Goal: Task Accomplishment & Management: Manage account settings

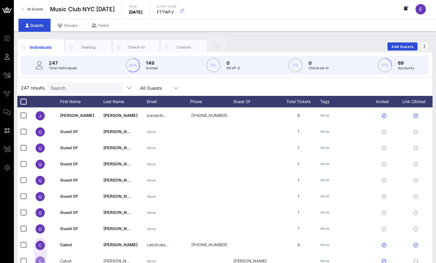
click at [36, 13] on link "All Events" at bounding box center [32, 9] width 28 height 9
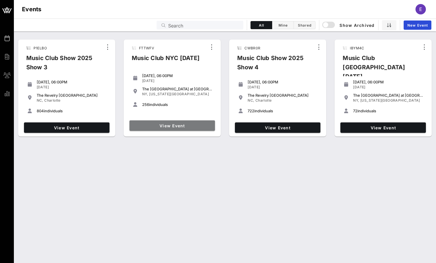
click at [158, 130] on link "View Event" at bounding box center [171, 125] width 85 height 10
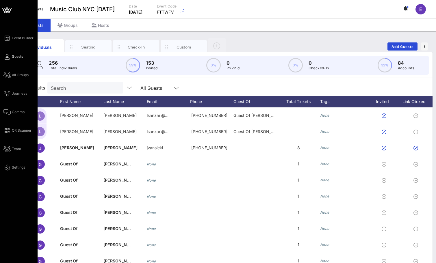
click at [8, 57] on icon at bounding box center [6, 56] width 7 height 1
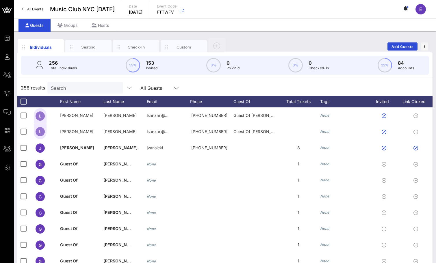
click at [69, 85] on input "Search" at bounding box center [85, 88] width 68 height 8
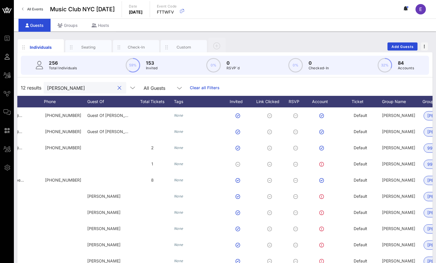
click at [89, 85] on input "[PERSON_NAME]" at bounding box center [81, 88] width 68 height 8
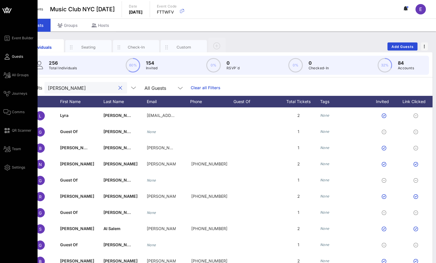
type input "[PERSON_NAME]"
click at [8, 42] on div "Event Builder Guests All Groups Journeys Comms QR Scanner Team Settings" at bounding box center [20, 103] width 34 height 136
click at [6, 83] on div "Event Builder Guests All Groups Journeys Comms QR Scanner Team Settings" at bounding box center [20, 103] width 34 height 136
click at [7, 72] on link "All Groups" at bounding box center [15, 75] width 25 height 7
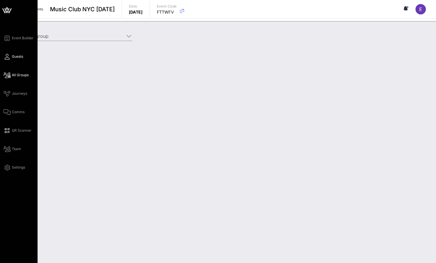
click at [5, 56] on icon at bounding box center [6, 56] width 7 height 1
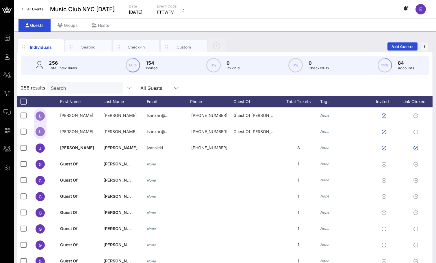
click at [239, 36] on div "Individuals Seating Check-In Custom Add Guests 256 Total Individuals 60% 154 In…" at bounding box center [225, 158] width 422 height 255
click at [75, 25] on div "Groups" at bounding box center [68, 25] width 34 height 13
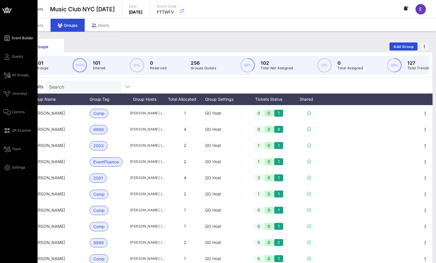
click at [8, 39] on icon at bounding box center [6, 38] width 7 height 1
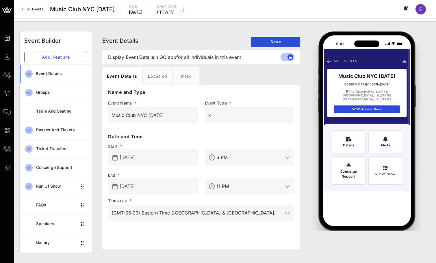
click at [31, 8] on span "All Events" at bounding box center [35, 9] width 16 height 4
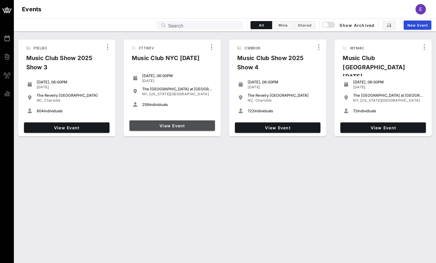
click at [194, 126] on span "View Event" at bounding box center [172, 125] width 81 height 5
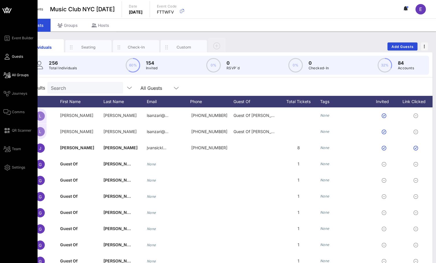
click at [6, 75] on icon at bounding box center [6, 75] width 7 height 1
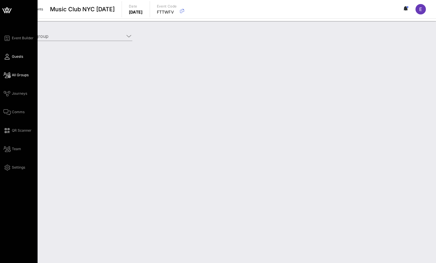
click at [10, 53] on link "Guests" at bounding box center [13, 56] width 20 height 7
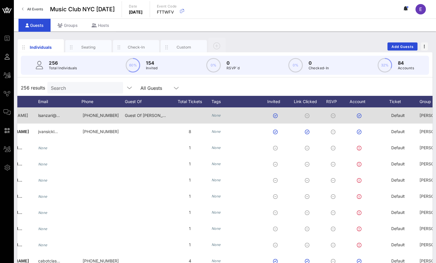
scroll to position [0, 109]
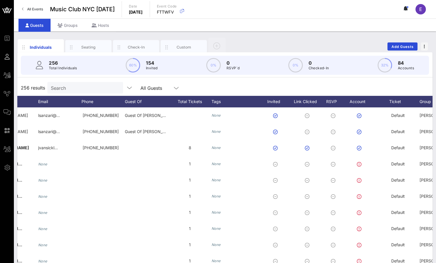
click at [41, 13] on link "All Events" at bounding box center [32, 9] width 28 height 9
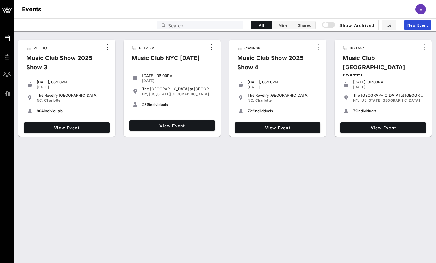
drag, startPoint x: 173, startPoint y: 107, endPoint x: 130, endPoint y: 56, distance: 66.1
click at [130, 56] on div "FTTWFV Music Club NYC [DATE] [DATE], 06:00PM [DATE] The [GEOGRAPHIC_DATA] at [G…" at bounding box center [172, 88] width 97 height 97
click at [168, 150] on div "P1ELBO Music Club Show 2025 Show 3 [DATE], 06:00PM [DATE] The [GEOGRAPHIC_DATA]…" at bounding box center [225, 146] width 422 height 231
drag, startPoint x: 131, startPoint y: 55, endPoint x: 180, endPoint y: 113, distance: 76.4
click at [180, 113] on div "FTTWFV Music Club NYC [DATE] [DATE], 06:00PM [DATE] The [GEOGRAPHIC_DATA] at [G…" at bounding box center [172, 88] width 97 height 97
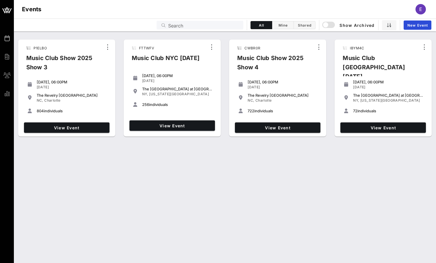
click at [180, 113] on div "[DATE], 06:00PM [DATE] The [GEOGRAPHIC_DATA] at [GEOGRAPHIC_DATA] [GEOGRAPHIC_D…" at bounding box center [172, 94] width 90 height 48
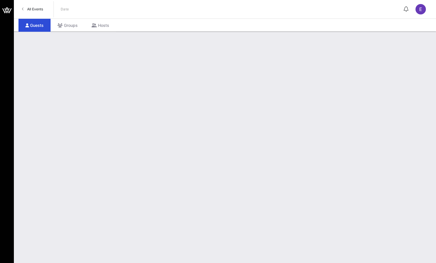
click at [33, 8] on span "All Events" at bounding box center [35, 9] width 16 height 4
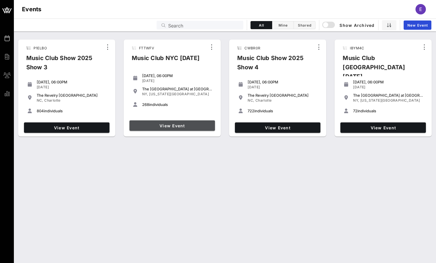
click at [162, 125] on span "View Event" at bounding box center [172, 125] width 81 height 5
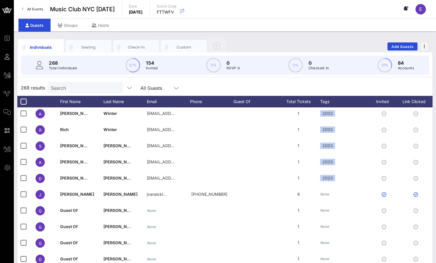
scroll to position [146, 0]
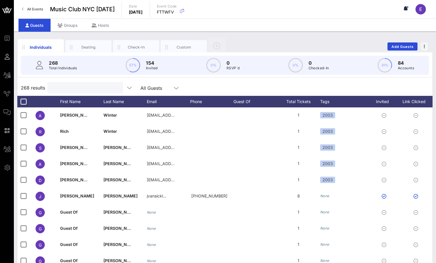
click at [72, 88] on input "text" at bounding box center [85, 88] width 68 height 8
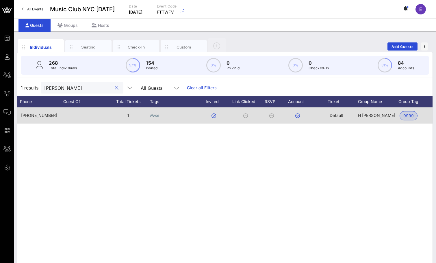
scroll to position [0, 225]
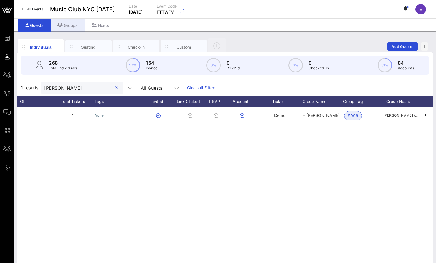
type input "peter"
click at [75, 30] on div "Groups" at bounding box center [68, 25] width 34 height 13
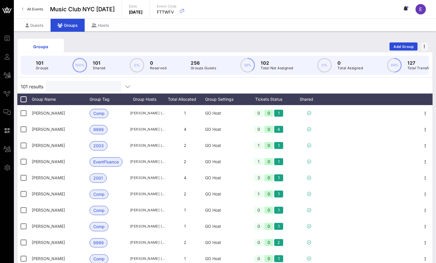
click at [86, 84] on input "text" at bounding box center [83, 87] width 68 height 8
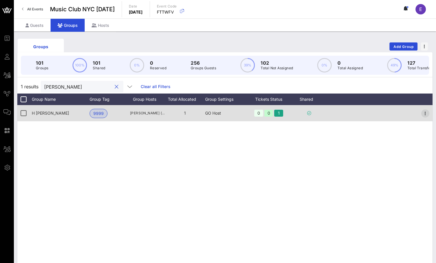
type input "peter"
click at [422, 114] on icon "button" at bounding box center [424, 113] width 7 height 7
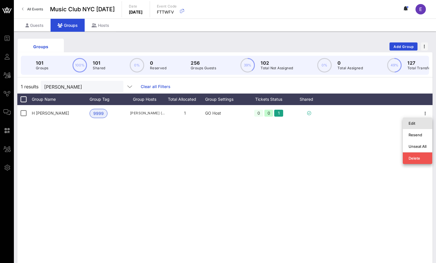
click at [416, 123] on div "Edit" at bounding box center [417, 123] width 18 height 5
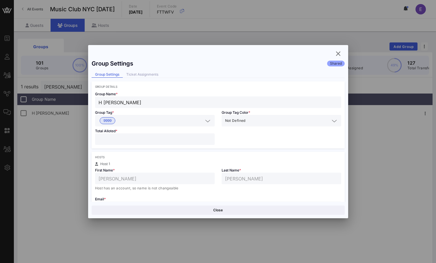
type input "*"
click at [209, 138] on input "*" at bounding box center [154, 139] width 113 height 8
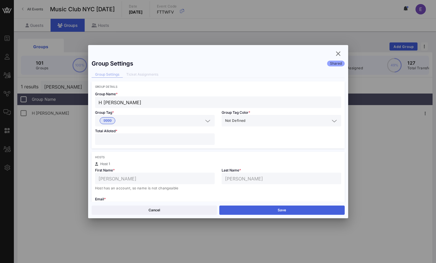
click at [288, 208] on button "Save" at bounding box center [281, 209] width 125 height 9
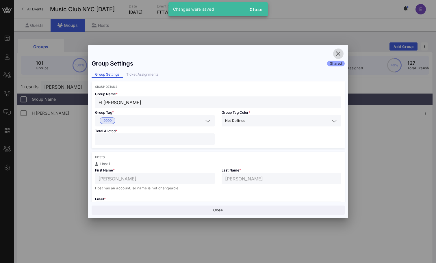
click at [338, 57] on button "button" at bounding box center [338, 53] width 10 height 10
